Goal: Information Seeking & Learning: Find contact information

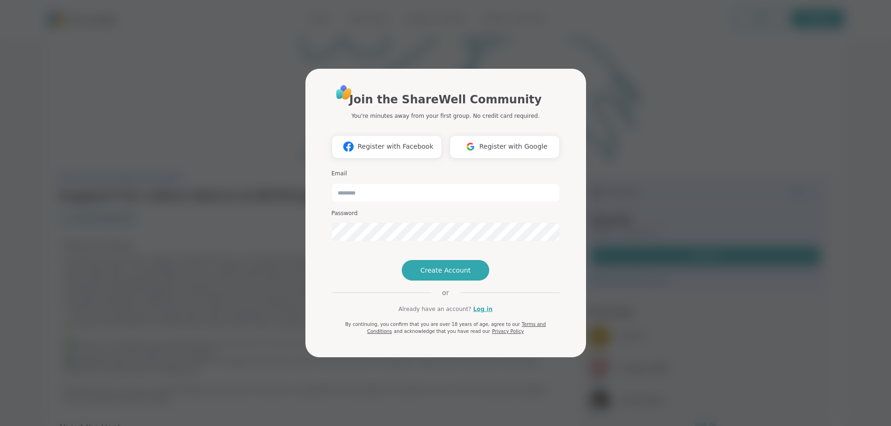
type input "**********"
click at [482, 314] on link "Log in" at bounding box center [483, 309] width 19 height 8
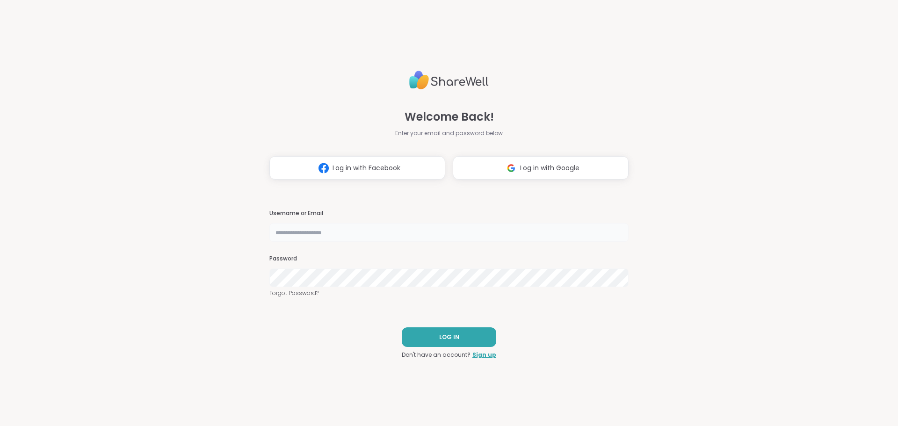
click at [364, 232] on input "text" at bounding box center [449, 232] width 359 height 19
click at [363, 232] on input "text" at bounding box center [449, 232] width 359 height 19
click at [307, 296] on link "Forgot Password?" at bounding box center [449, 293] width 359 height 8
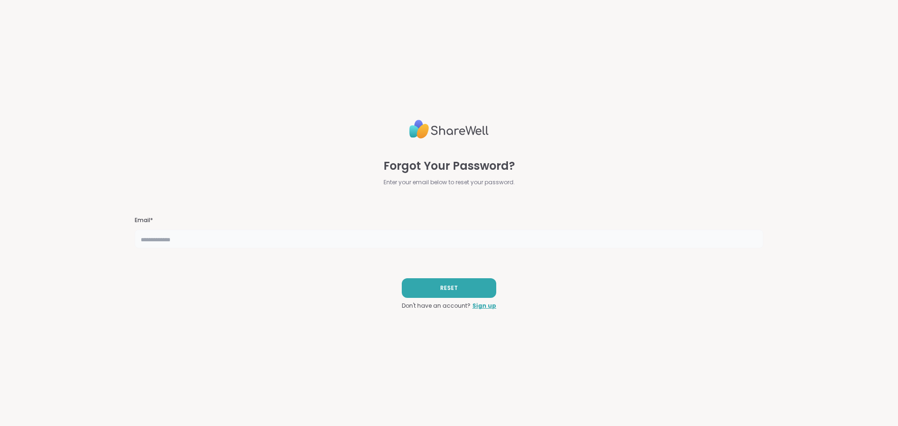
click at [325, 241] on input "text" at bounding box center [449, 239] width 629 height 19
type input "**********"
click at [471, 292] on button "RESET" at bounding box center [449, 288] width 95 height 20
click at [225, 236] on input "**********" at bounding box center [449, 239] width 629 height 19
click at [219, 240] on input "**********" at bounding box center [449, 239] width 629 height 19
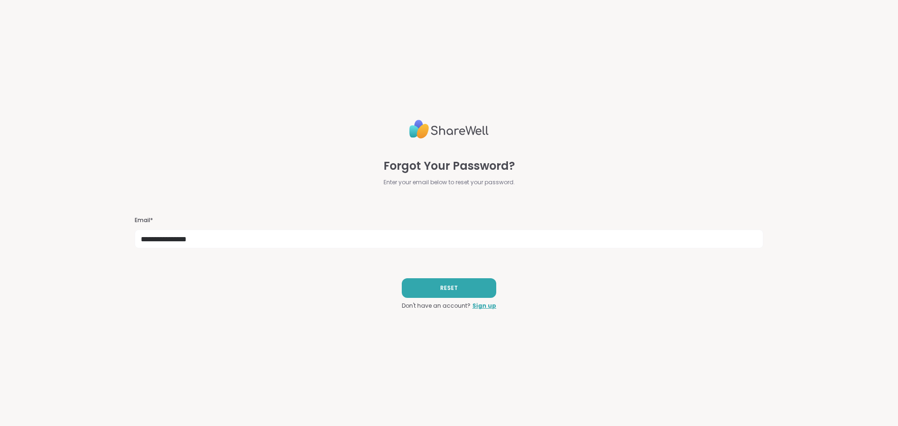
click at [326, 285] on div "**********" at bounding box center [449, 213] width 629 height 426
drag, startPoint x: 230, startPoint y: 243, endPoint x: 118, endPoint y: 237, distance: 112.0
click at [118, 237] on div "**********" at bounding box center [449, 213] width 898 height 426
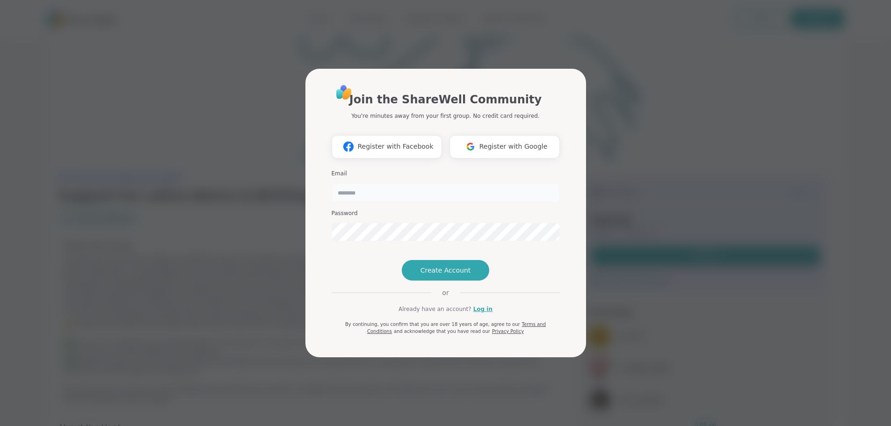
click at [404, 183] on input "email" at bounding box center [446, 192] width 228 height 19
type input "**********"
click at [455, 280] on button "Create Account" at bounding box center [446, 270] width 88 height 21
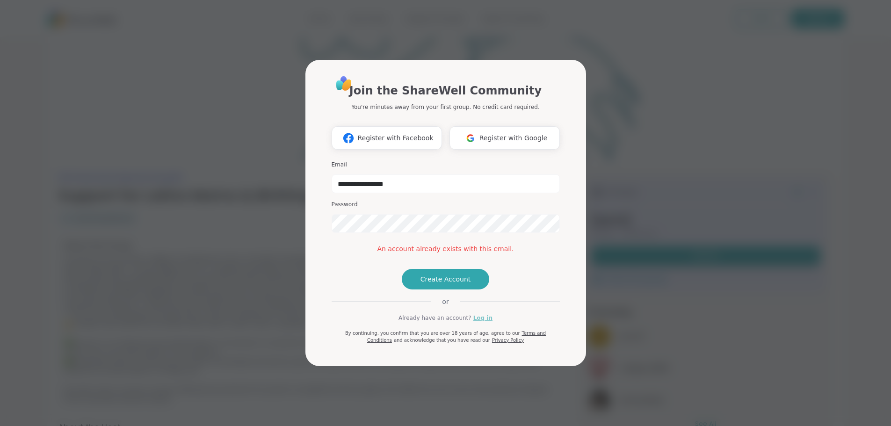
click at [478, 322] on link "Log in" at bounding box center [483, 318] width 19 height 8
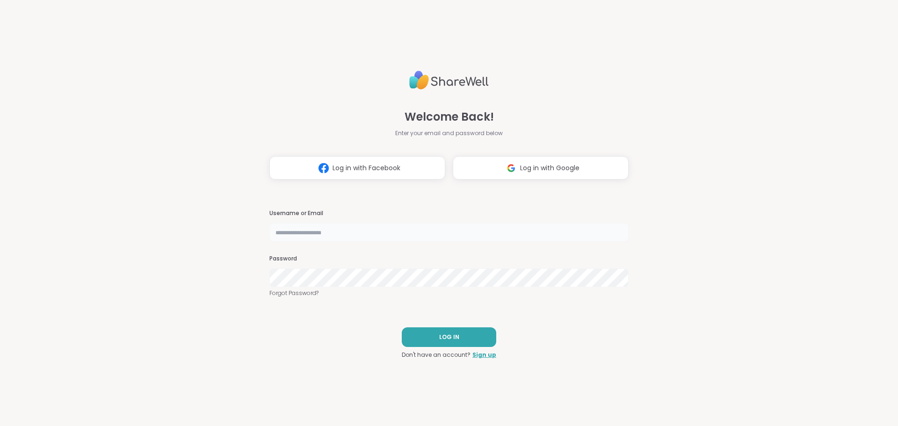
click at [364, 234] on input "text" at bounding box center [449, 232] width 359 height 19
click at [307, 223] on input "text" at bounding box center [449, 232] width 359 height 19
click at [305, 232] on input "text" at bounding box center [449, 232] width 359 height 19
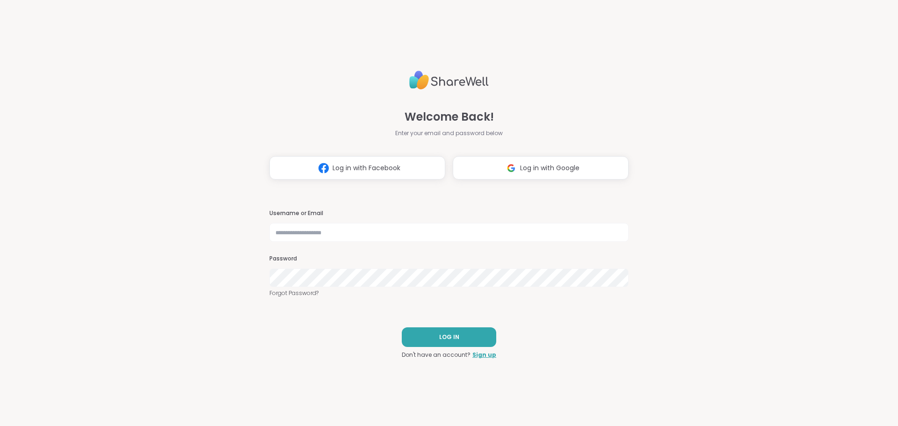
click at [769, 174] on div "Welcome Back! Enter your email and password below Log in with Facebook Log in w…" at bounding box center [449, 213] width 898 height 426
click at [493, 237] on input "text" at bounding box center [449, 232] width 359 height 19
type input "**********"
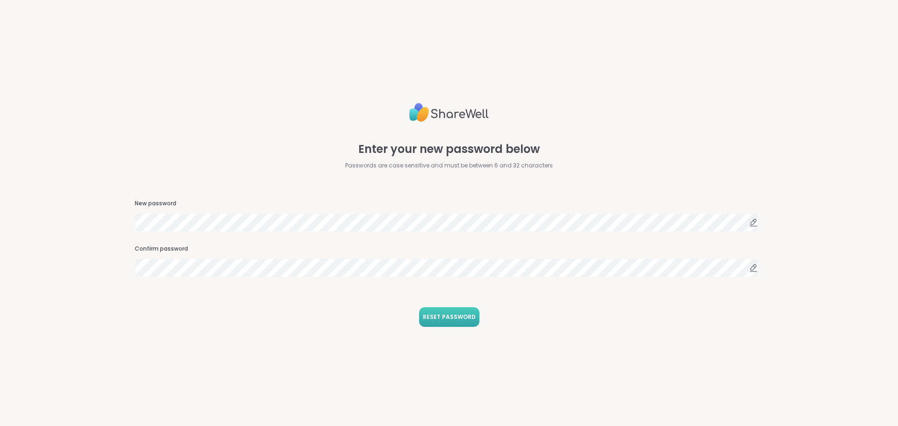
click at [464, 320] on span "RESET PASSWORD" at bounding box center [449, 317] width 53 height 8
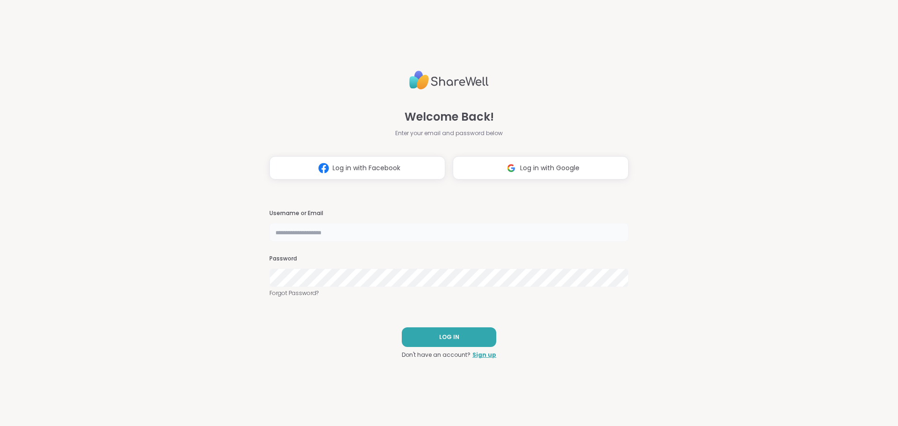
click at [368, 226] on input "text" at bounding box center [449, 232] width 359 height 19
click at [318, 233] on input "text" at bounding box center [449, 232] width 359 height 19
type input "**********"
click at [447, 328] on button "LOG IN" at bounding box center [449, 338] width 95 height 20
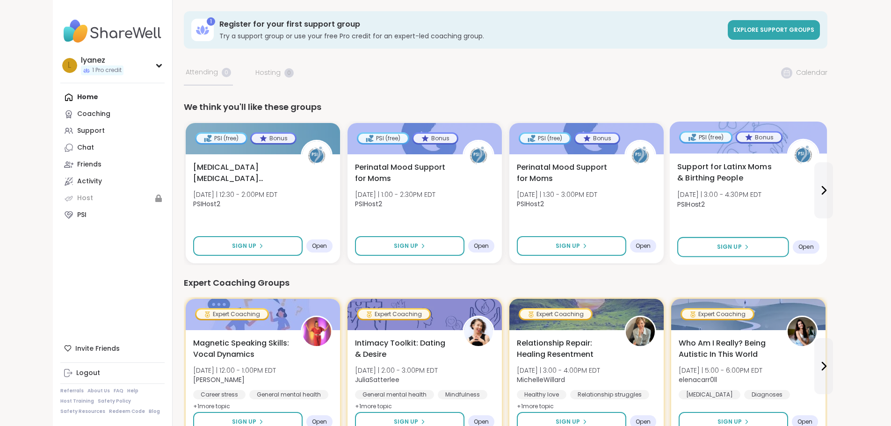
click at [686, 172] on span "Support for Latinx Moms & Birthing People" at bounding box center [727, 172] width 99 height 23
click at [830, 189] on icon at bounding box center [823, 190] width 11 height 11
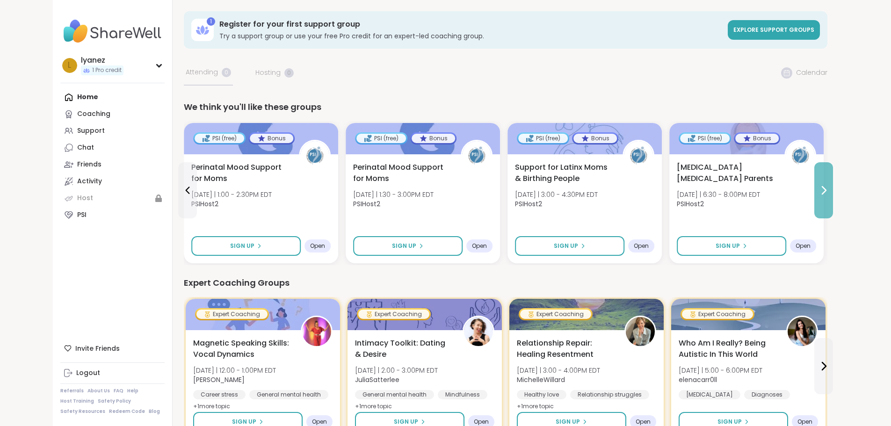
click at [830, 189] on icon at bounding box center [823, 190] width 11 height 11
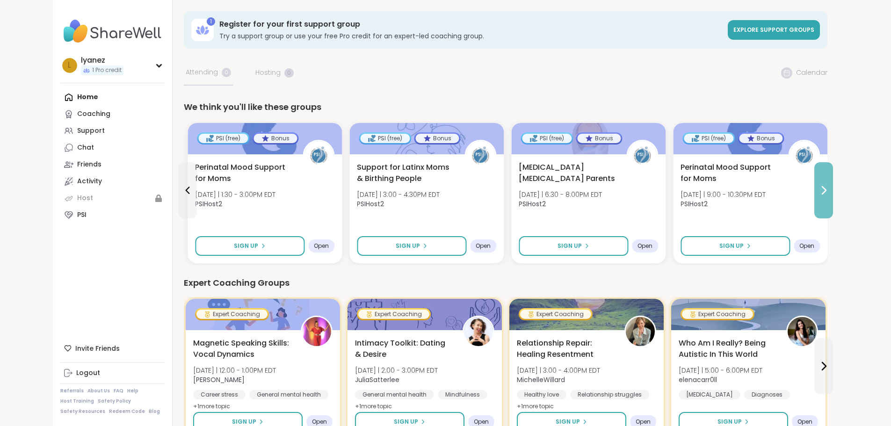
click at [830, 189] on icon at bounding box center [823, 190] width 11 height 11
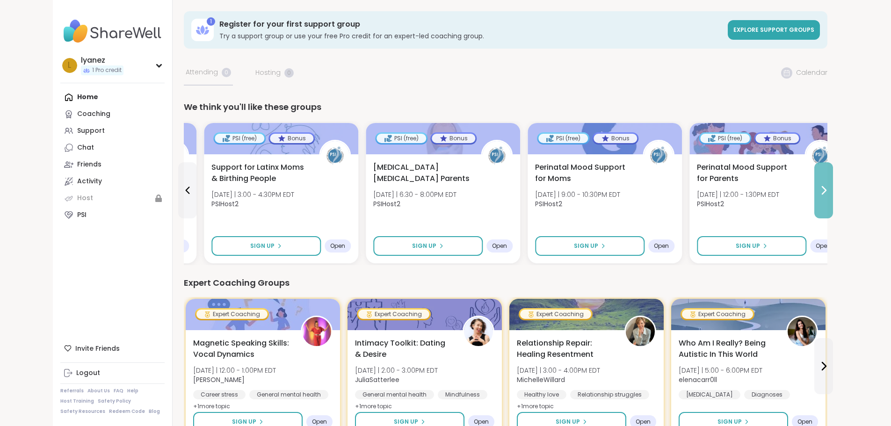
click at [830, 189] on icon at bounding box center [823, 190] width 11 height 11
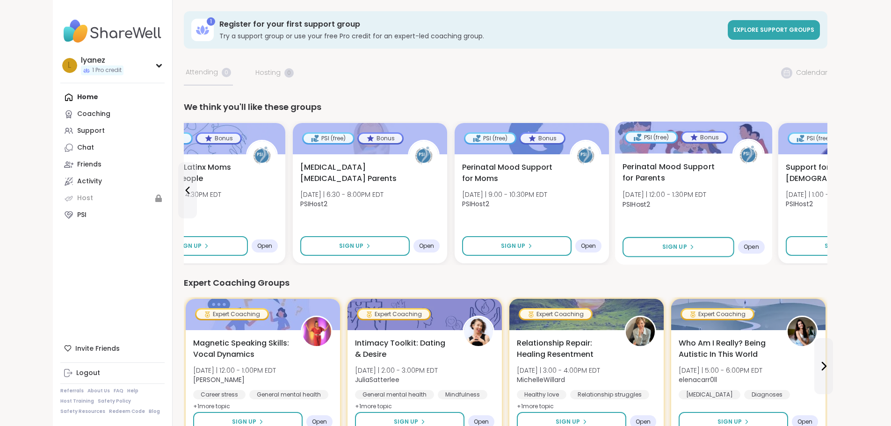
click at [623, 170] on span "Perinatal Mood Support for Parents" at bounding box center [672, 172] width 99 height 23
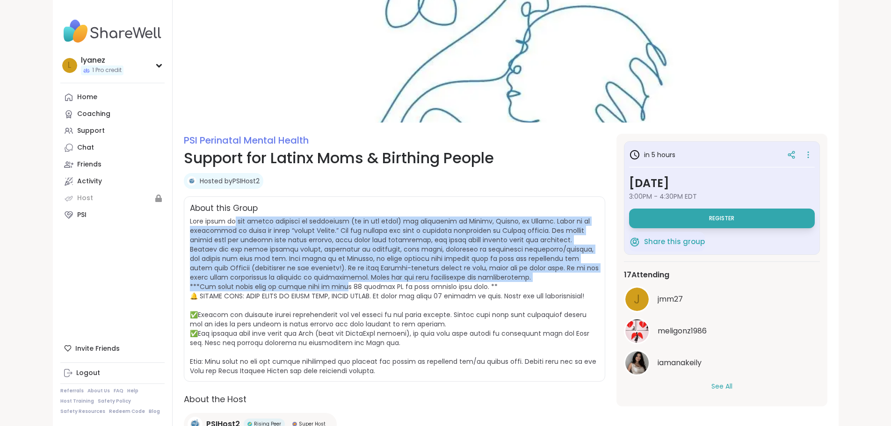
drag, startPoint x: 192, startPoint y: 227, endPoint x: 292, endPoint y: 273, distance: 109.7
click at [292, 273] on span at bounding box center [394, 296] width 409 height 159
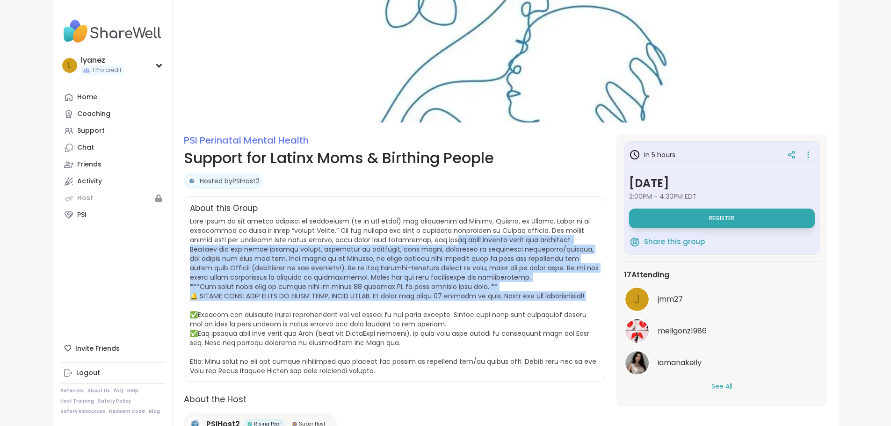
drag, startPoint x: 237, startPoint y: 240, endPoint x: 297, endPoint y: 295, distance: 81.8
click at [297, 295] on span at bounding box center [394, 296] width 409 height 159
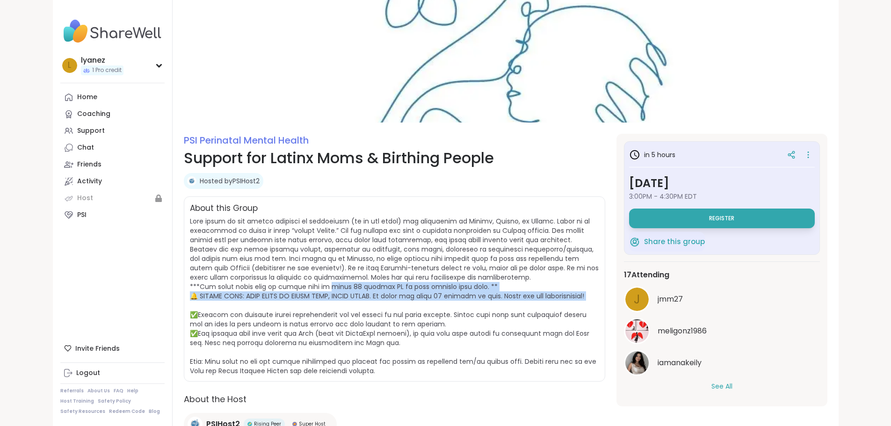
drag, startPoint x: 278, startPoint y: 278, endPoint x: 394, endPoint y: 297, distance: 117.6
click at [394, 297] on span at bounding box center [394, 296] width 409 height 159
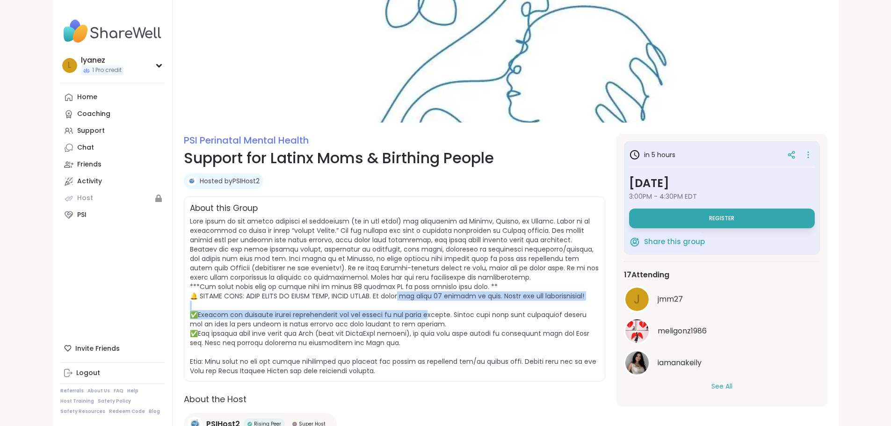
drag, startPoint x: 346, startPoint y: 289, endPoint x: 376, endPoint y: 304, distance: 34.1
click at [376, 304] on span at bounding box center [394, 296] width 409 height 159
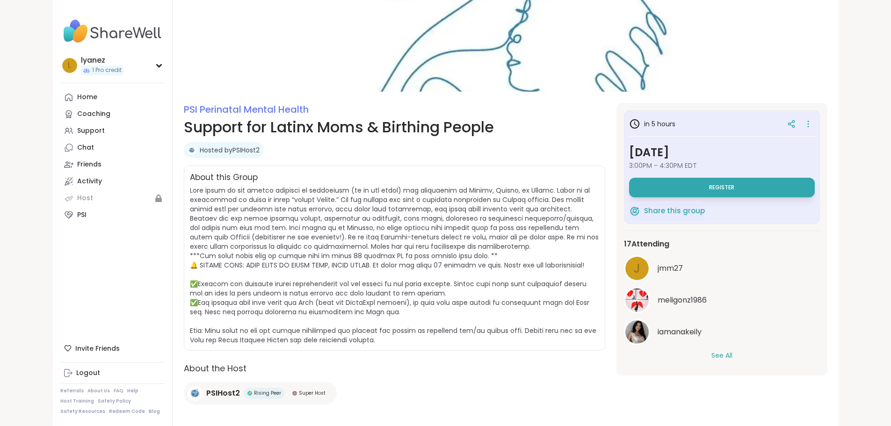
scroll to position [45, 0]
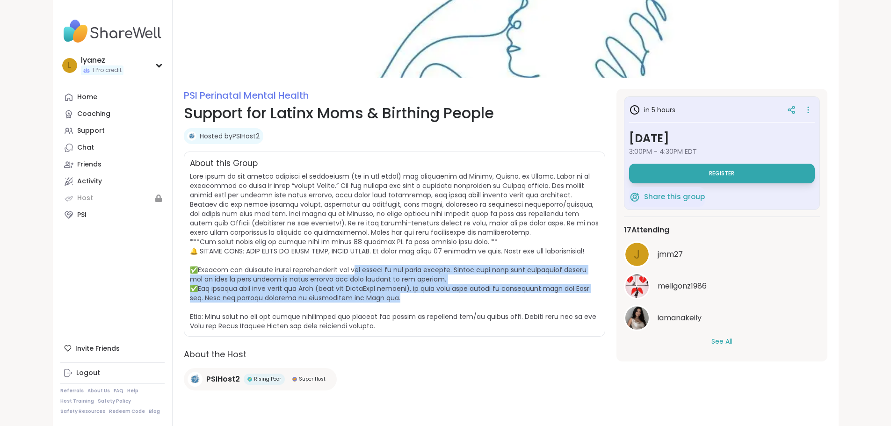
drag, startPoint x: 301, startPoint y: 260, endPoint x: 366, endPoint y: 285, distance: 69.6
click at [366, 285] on span at bounding box center [394, 251] width 409 height 159
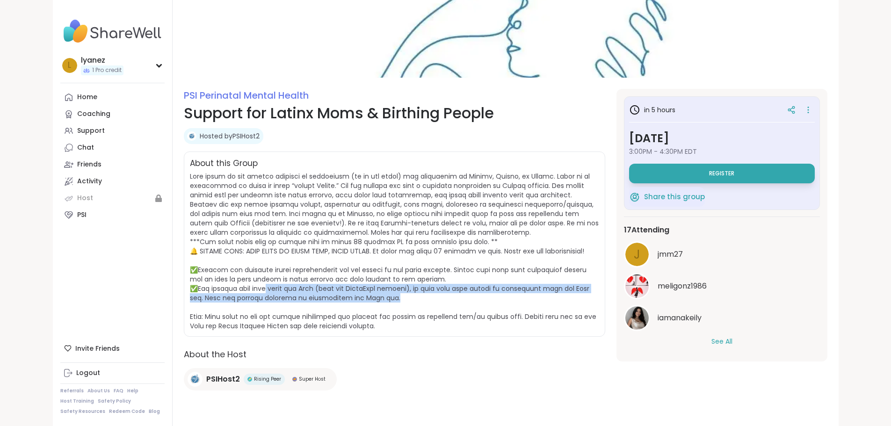
drag, startPoint x: 212, startPoint y: 280, endPoint x: 392, endPoint y: 291, distance: 180.0
click at [392, 291] on span at bounding box center [394, 251] width 409 height 159
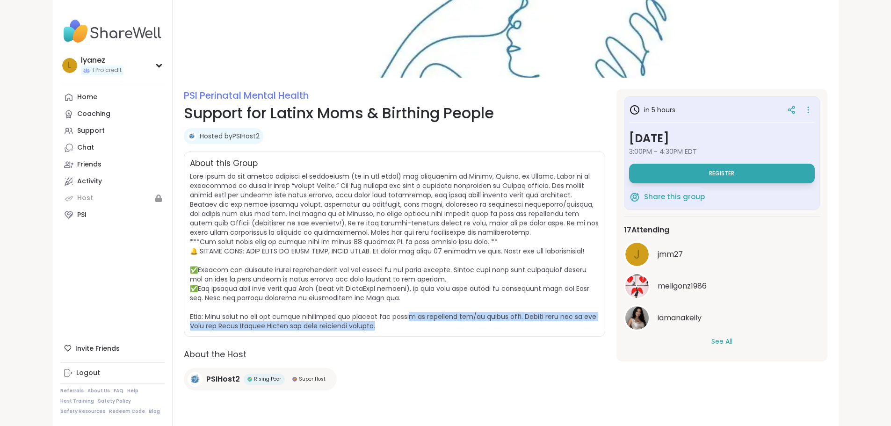
drag, startPoint x: 482, startPoint y: 313, endPoint x: 511, endPoint y: 316, distance: 28.7
click at [511, 316] on span at bounding box center [394, 251] width 409 height 159
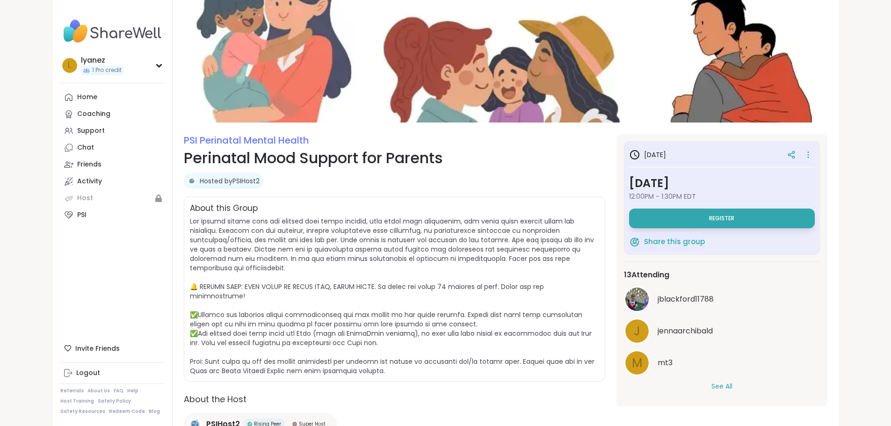
click at [200, 178] on link "Hosted by PSIHost2" at bounding box center [230, 180] width 60 height 9
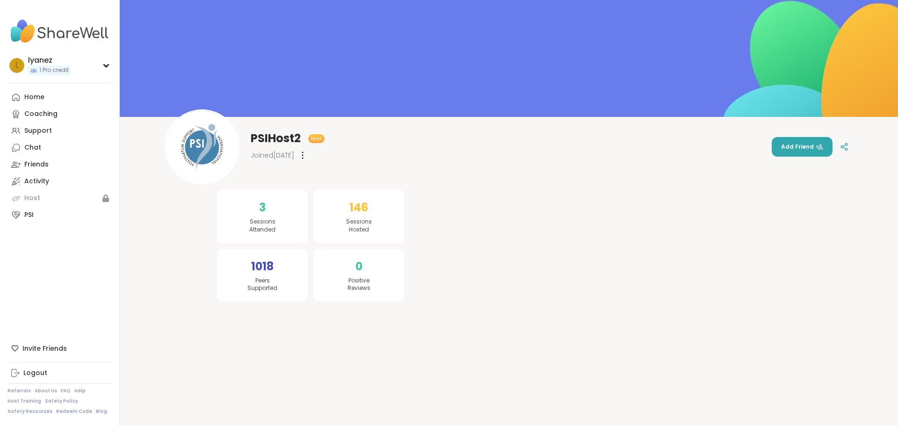
click at [304, 156] on icon at bounding box center [303, 155] width 2 height 7
click at [784, 146] on span "Add Friend" at bounding box center [802, 147] width 42 height 8
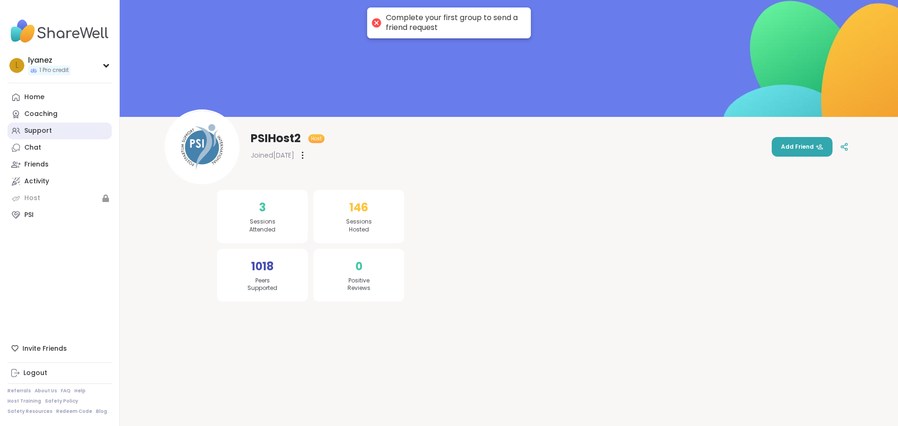
click at [25, 131] on div "Support" at bounding box center [38, 130] width 28 height 9
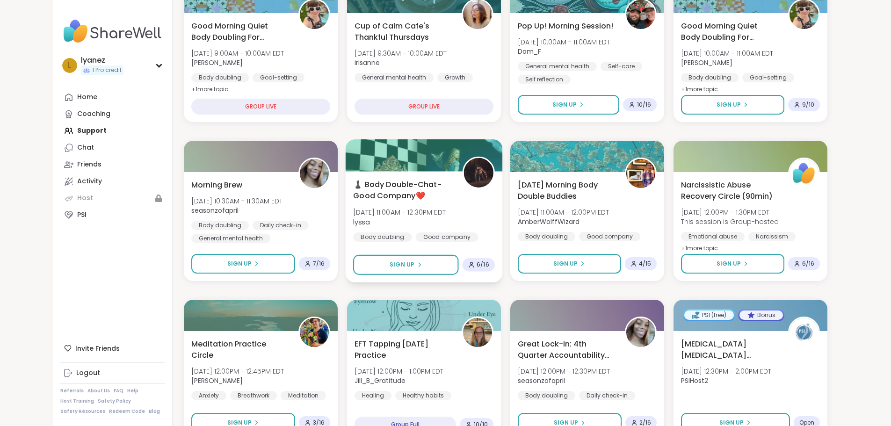
scroll to position [515, 0]
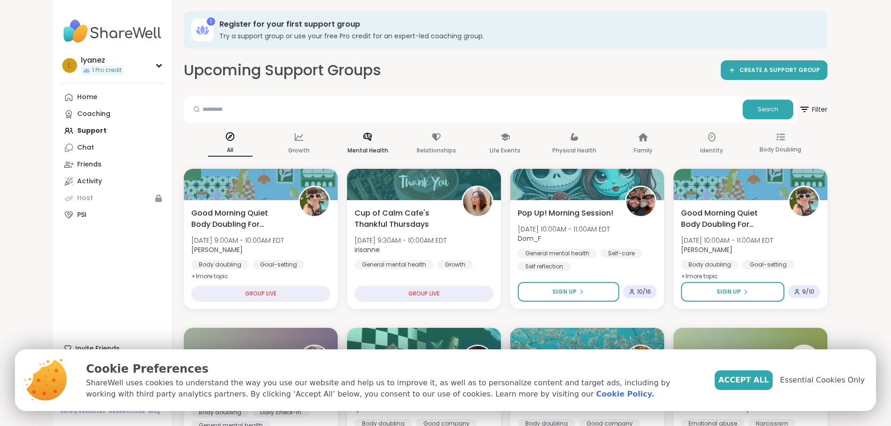
click at [357, 150] on p "Mental Health" at bounding box center [368, 150] width 41 height 11
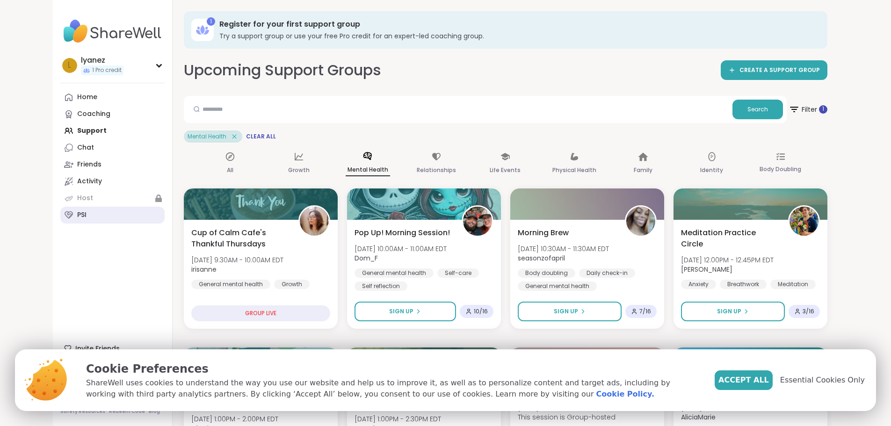
click at [60, 219] on link "PSI" at bounding box center [112, 215] width 104 height 17
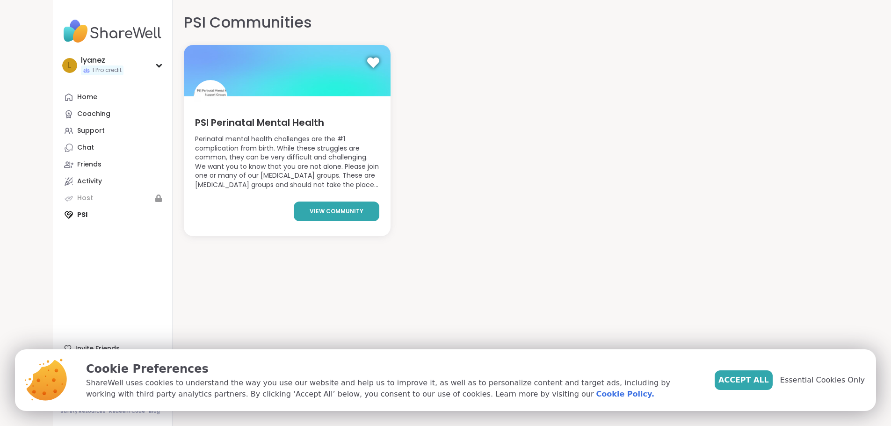
click at [310, 210] on span "view community" at bounding box center [337, 211] width 54 height 8
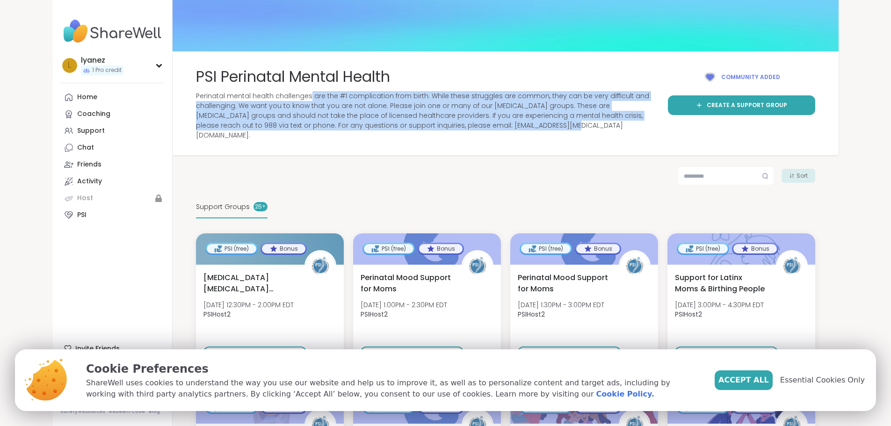
drag, startPoint x: 262, startPoint y: 98, endPoint x: 295, endPoint y: 137, distance: 50.4
click at [295, 137] on div "PSI Perinatal Mental Health Perinatal mental health challenges are the #1 compl…" at bounding box center [506, 103] width 666 height 104
click at [298, 126] on span "Perinatal mental health challenges are the #1 complication from birth. While th…" at bounding box center [426, 115] width 461 height 49
click at [310, 115] on span "Perinatal mental health challenges are the #1 complication from birth. While th…" at bounding box center [426, 115] width 461 height 49
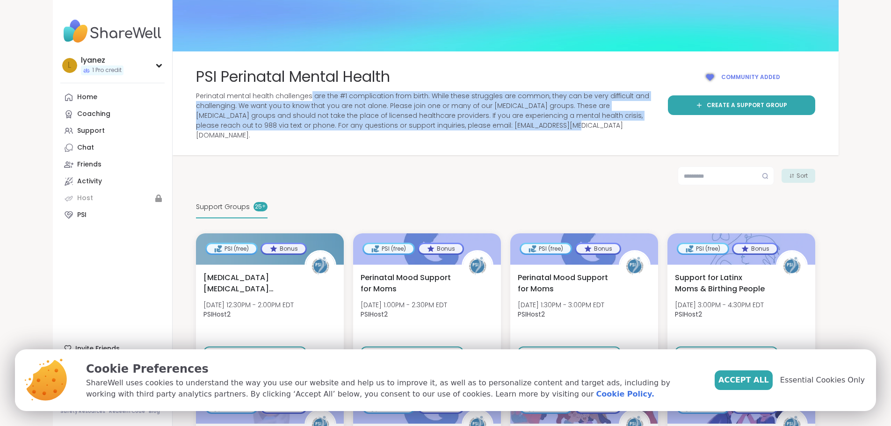
click at [310, 115] on span "Perinatal mental health challenges are the #1 complication from birth. While th…" at bounding box center [426, 115] width 461 height 49
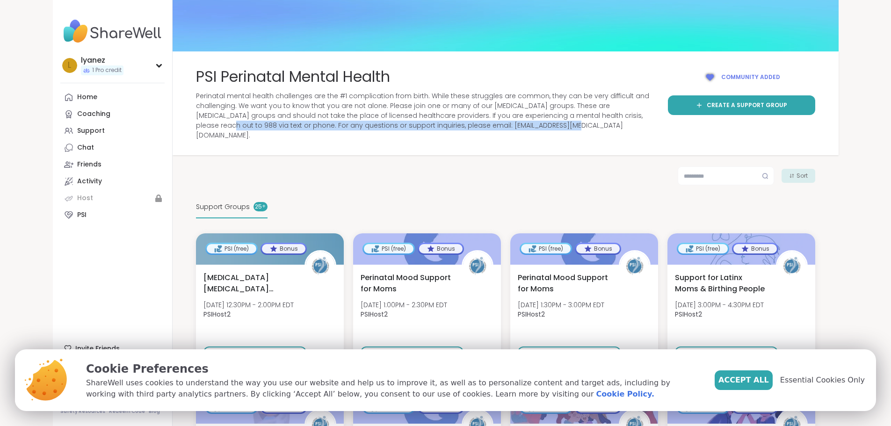
drag, startPoint x: 387, startPoint y: 116, endPoint x: 625, endPoint y: 136, distance: 239.0
click at [625, 136] on div "PSI Perinatal Mental Health Perinatal mental health challenges are the #1 compl…" at bounding box center [506, 103] width 666 height 104
click at [612, 117] on span "Perinatal mental health challenges are the #1 complication from birth. While th…" at bounding box center [426, 115] width 461 height 49
drag, startPoint x: 143, startPoint y: 126, endPoint x: 222, endPoint y: 130, distance: 79.2
click at [222, 130] on span "Perinatal mental health challenges are the #1 complication from birth. While th…" at bounding box center [426, 115] width 461 height 49
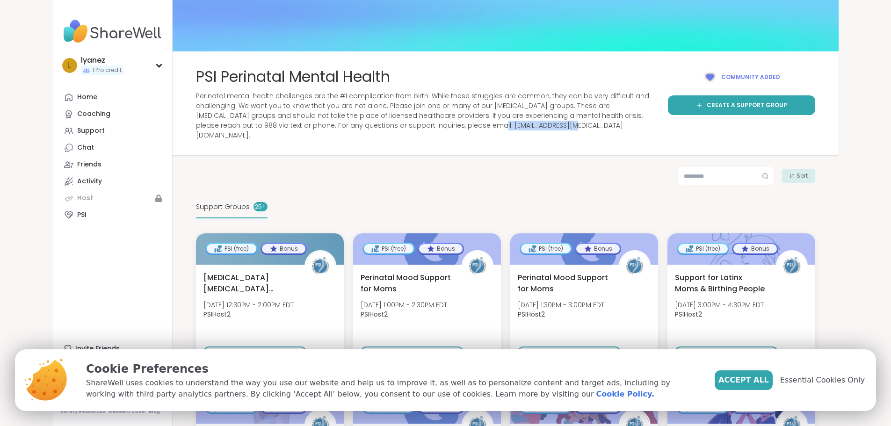
copy span "[EMAIL_ADDRESS][MEDICAL_DATA][DOMAIN_NAME]"
